Goal: Complete application form

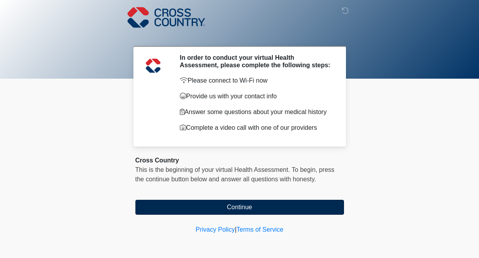
click at [252, 208] on button "Continue" at bounding box center [240, 207] width 209 height 15
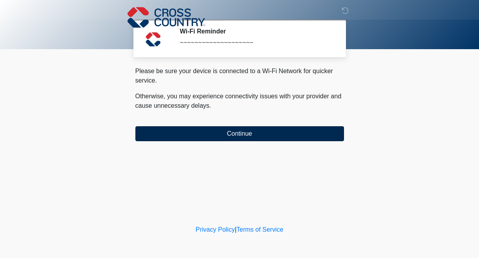
click at [251, 135] on button "Continue" at bounding box center [240, 133] width 209 height 15
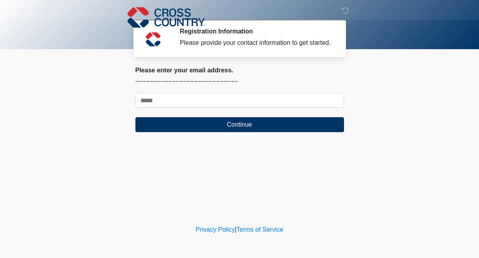
click at [227, 116] on form "Continue" at bounding box center [240, 112] width 209 height 39
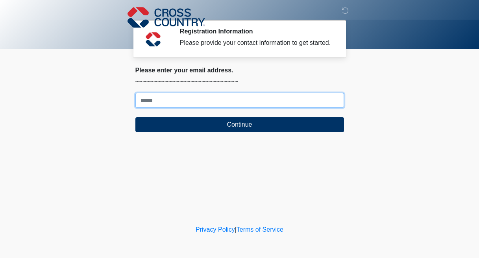
click at [219, 106] on input "Where should we email your response?" at bounding box center [240, 100] width 209 height 15
type input "**********"
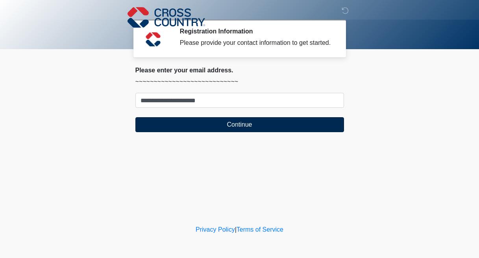
click at [207, 126] on button "Continue" at bounding box center [240, 124] width 209 height 15
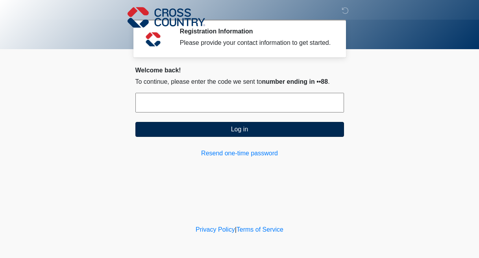
click at [232, 136] on button "Log in" at bounding box center [240, 129] width 209 height 15
type input "******"
click at [233, 134] on button "Log in" at bounding box center [240, 129] width 209 height 15
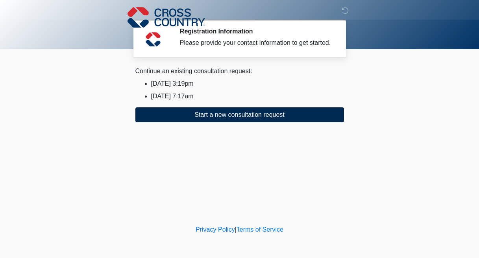
click at [230, 123] on button "Start a new consultation request" at bounding box center [240, 115] width 209 height 15
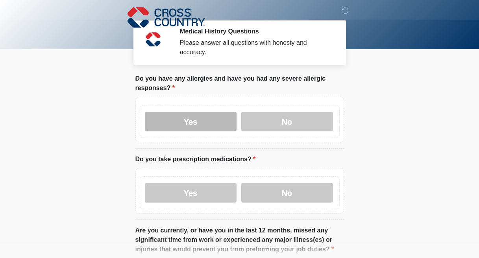
click at [217, 128] on label "Yes" at bounding box center [191, 122] width 92 height 20
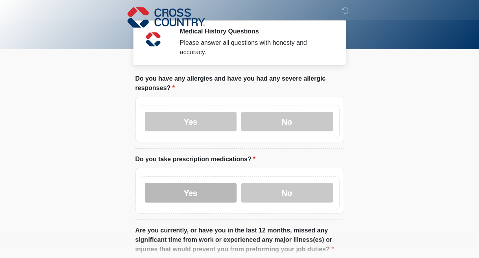
click at [217, 190] on label "Yes" at bounding box center [191, 193] width 92 height 20
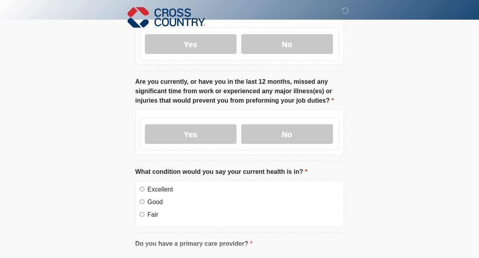
scroll to position [141, 0]
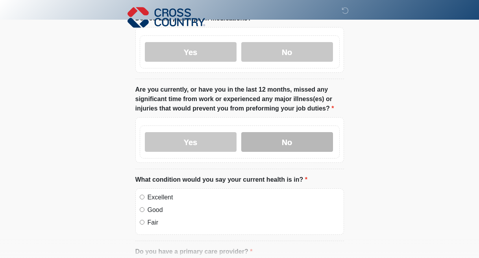
click at [286, 133] on label "No" at bounding box center [287, 142] width 92 height 20
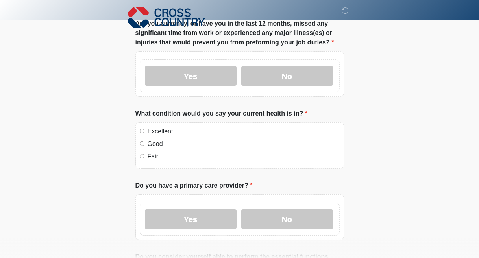
scroll to position [210, 0]
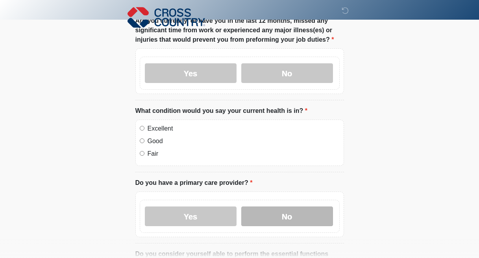
click at [289, 209] on label "No" at bounding box center [287, 217] width 92 height 20
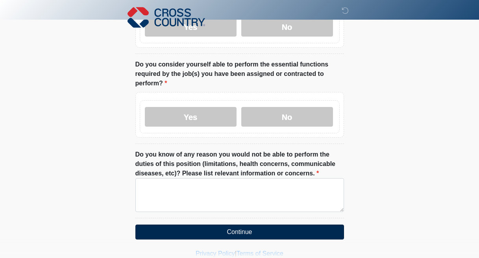
scroll to position [399, 0]
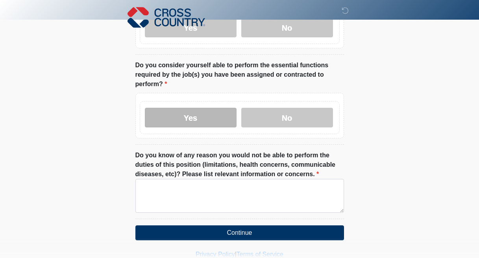
click at [201, 123] on label "Yes" at bounding box center [191, 118] width 92 height 20
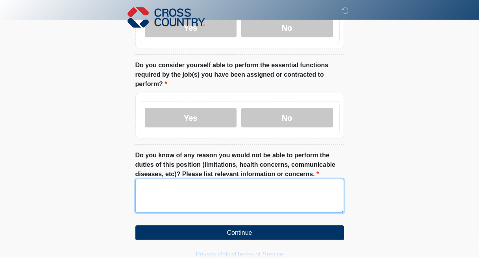
click at [201, 202] on textarea "Do you know of any reason you would not be able to perform the duties of this p…" at bounding box center [240, 196] width 209 height 34
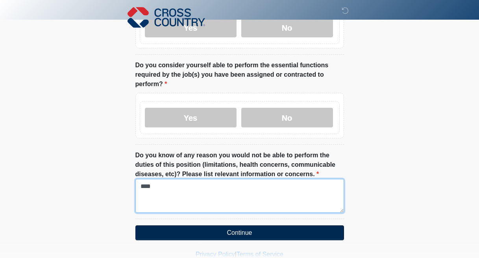
type textarea "****"
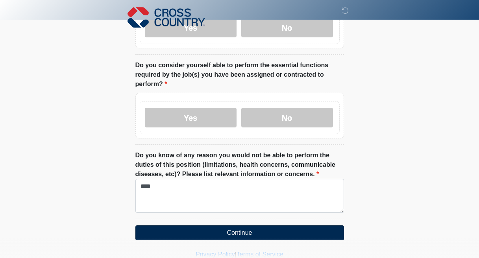
click at [201, 236] on button "Continue" at bounding box center [240, 233] width 209 height 15
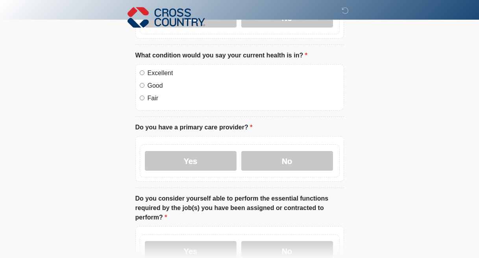
scroll to position [0, 0]
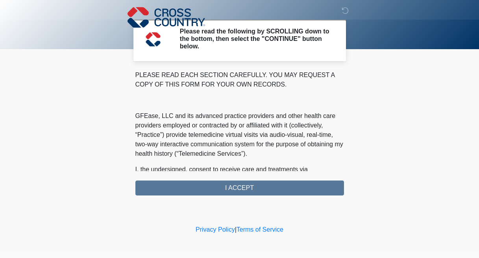
click at [229, 190] on div "PLEASE READ EACH SECTION CAREFULLY. YOU MAY REQUEST A COPY OF THIS FORM FOR YOU…" at bounding box center [240, 133] width 209 height 125
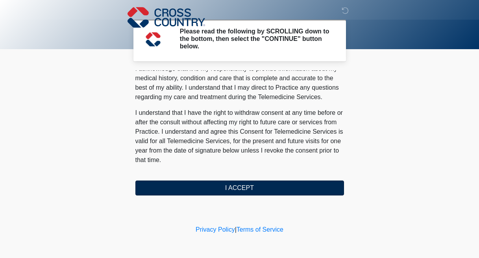
click at [241, 189] on button "I ACCEPT" at bounding box center [240, 188] width 209 height 15
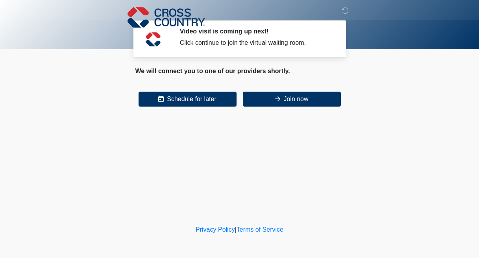
click at [82, 0] on nav at bounding box center [233, 17] width 479 height 35
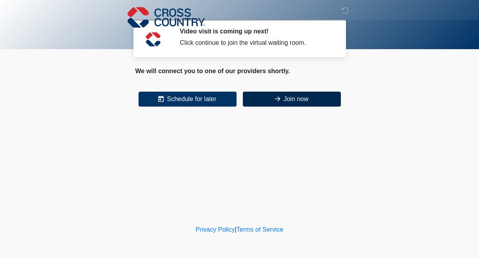
click at [279, 97] on icon at bounding box center [278, 99] width 6 height 6
